Goal: Task Accomplishment & Management: Use online tool/utility

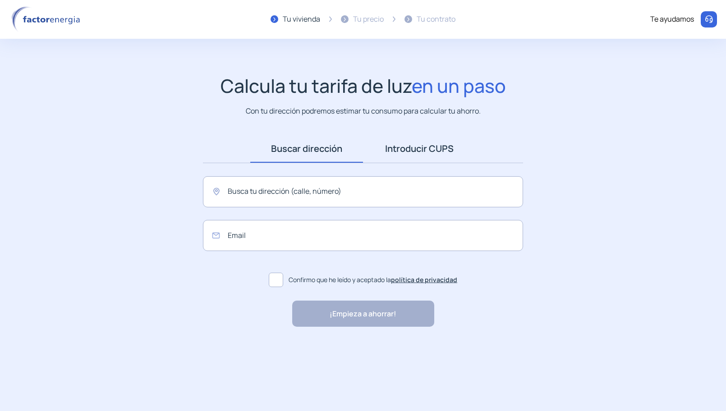
click at [446, 146] on link "Introducir CUPS" at bounding box center [419, 149] width 113 height 28
